Goal: Information Seeking & Learning: Learn about a topic

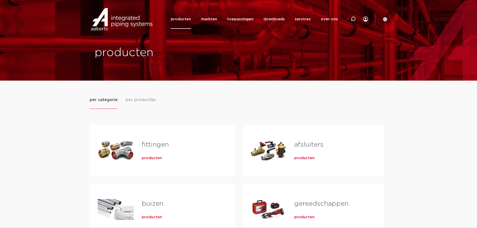
click at [141, 102] on span "per productlijn" at bounding box center [141, 100] width 30 height 6
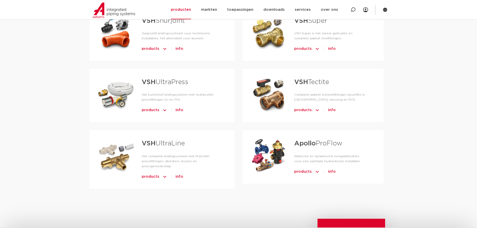
scroll to position [275, 0]
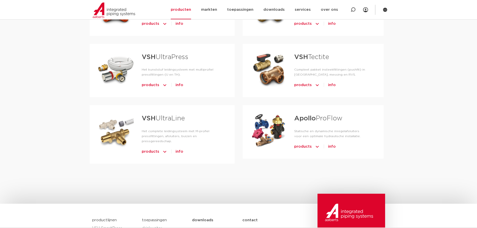
click at [306, 146] on span "products" at bounding box center [303, 147] width 18 height 8
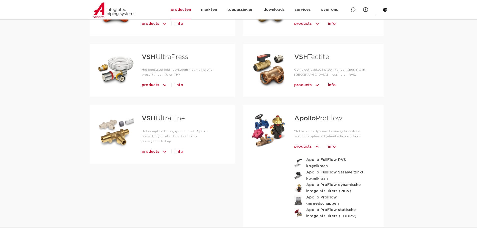
click at [329, 146] on span "info" at bounding box center [332, 147] width 8 height 8
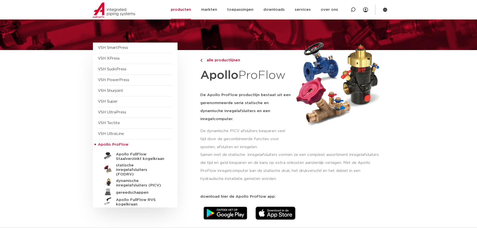
scroll to position [25, 0]
